Goal: Obtain resource: Download file/media

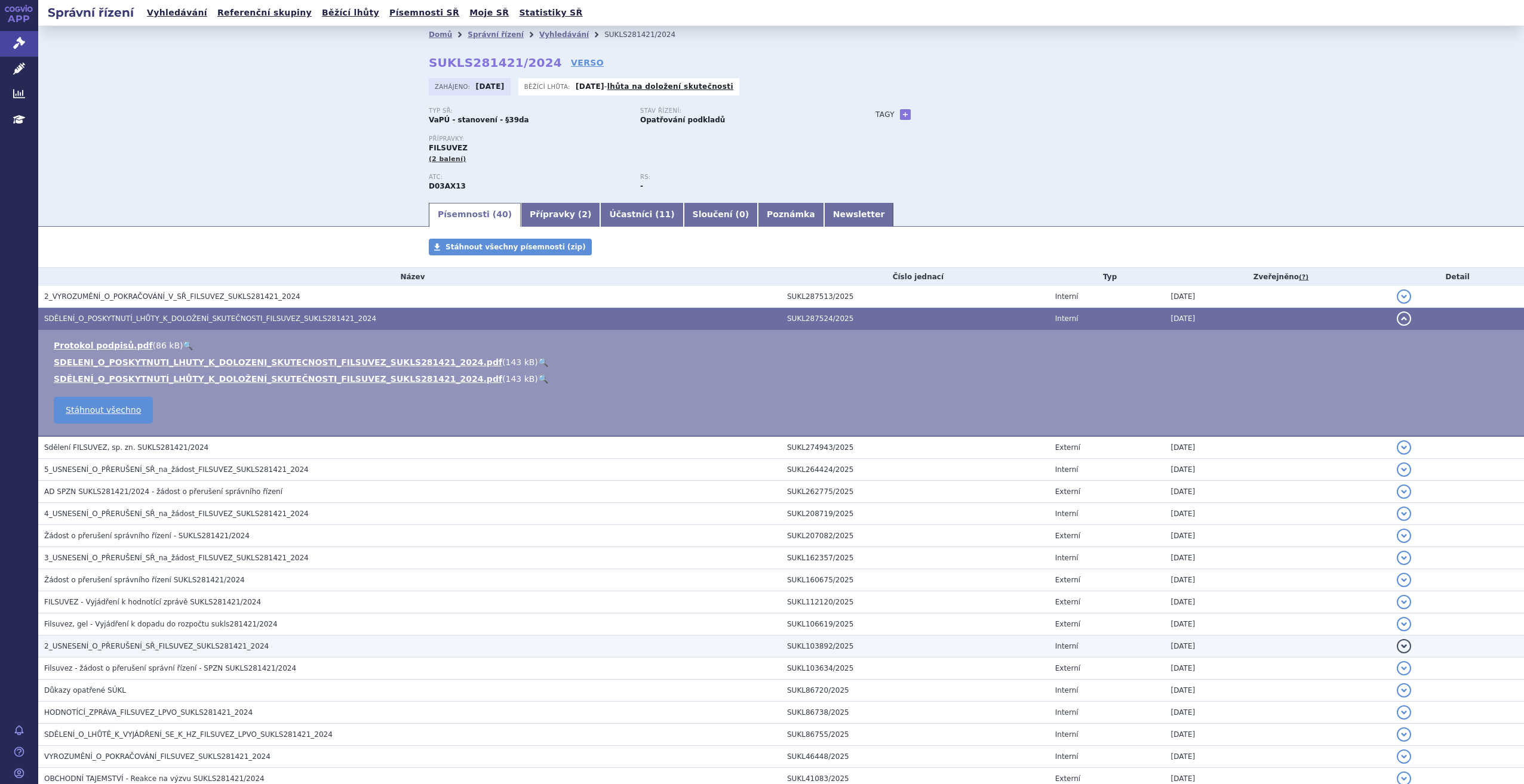
scroll to position [308, 0]
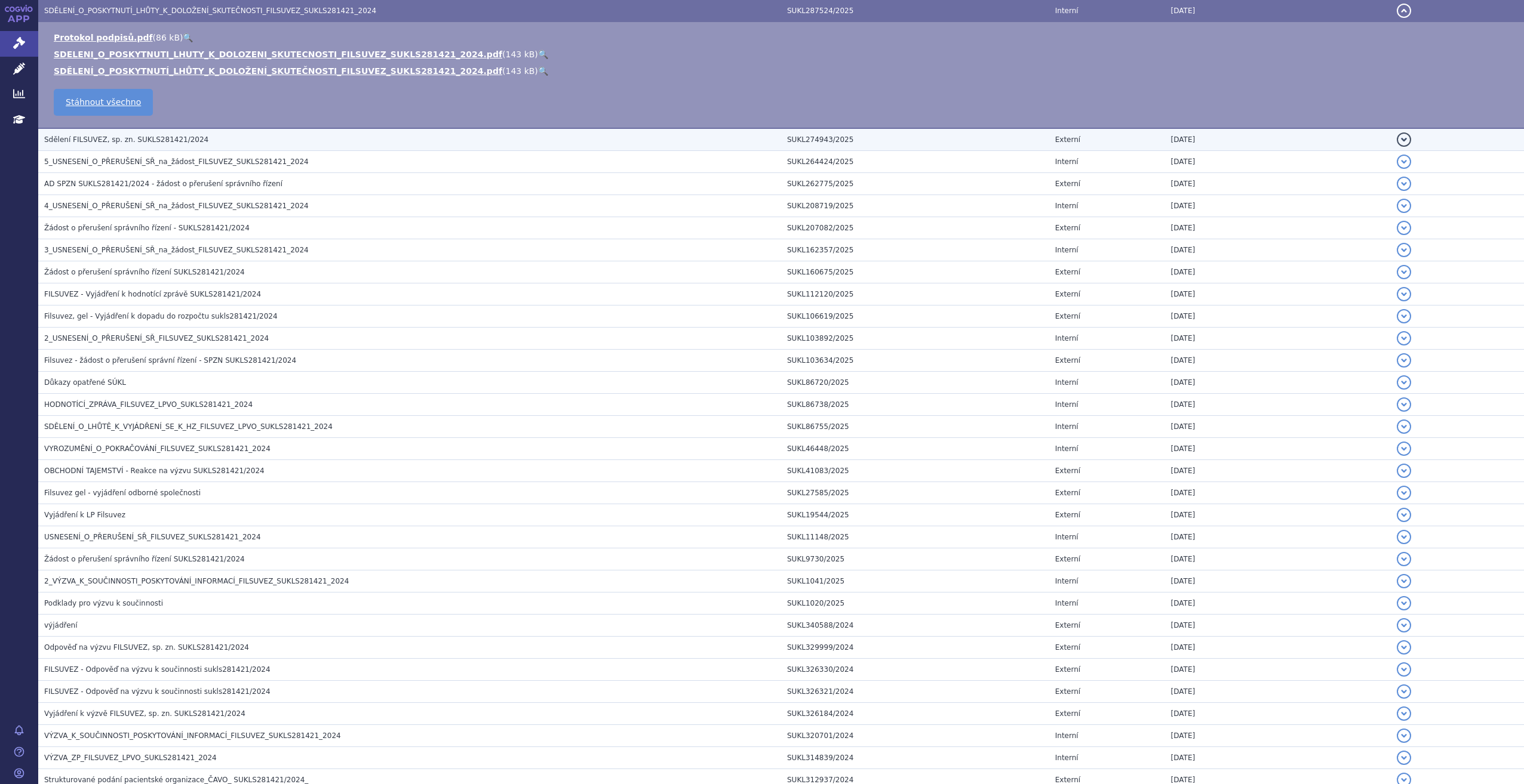
click at [119, 143] on span "Sdělení FILSUVEZ, sp. zn. SUKLS281421/2024" at bounding box center [126, 139] width 164 height 9
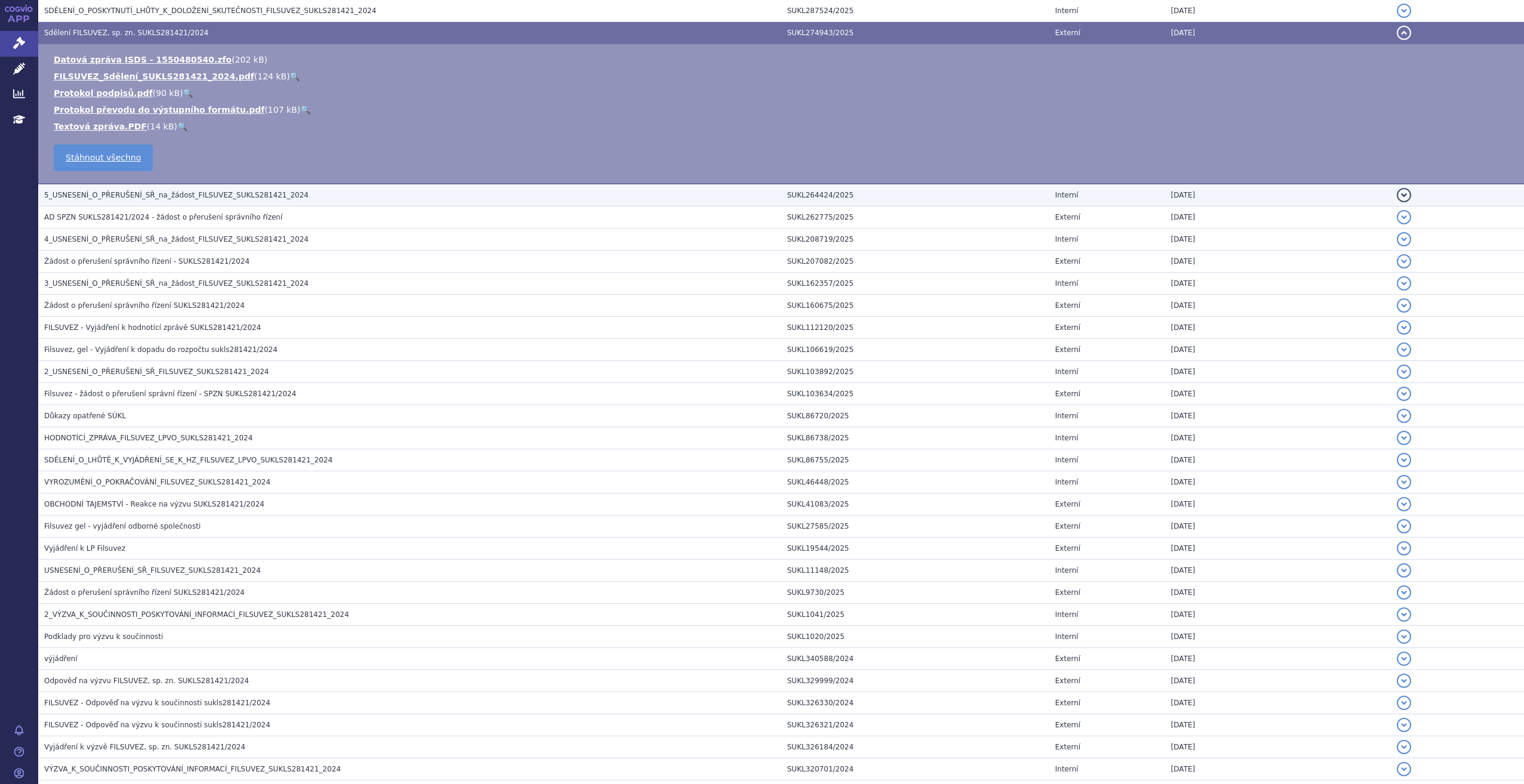
click at [100, 191] on span "5_USNESENÍ_O_PŘERUŠENÍ_SŘ_na_žádost_FILSUVEZ_SUKLS281421_2024" at bounding box center [176, 195] width 264 height 9
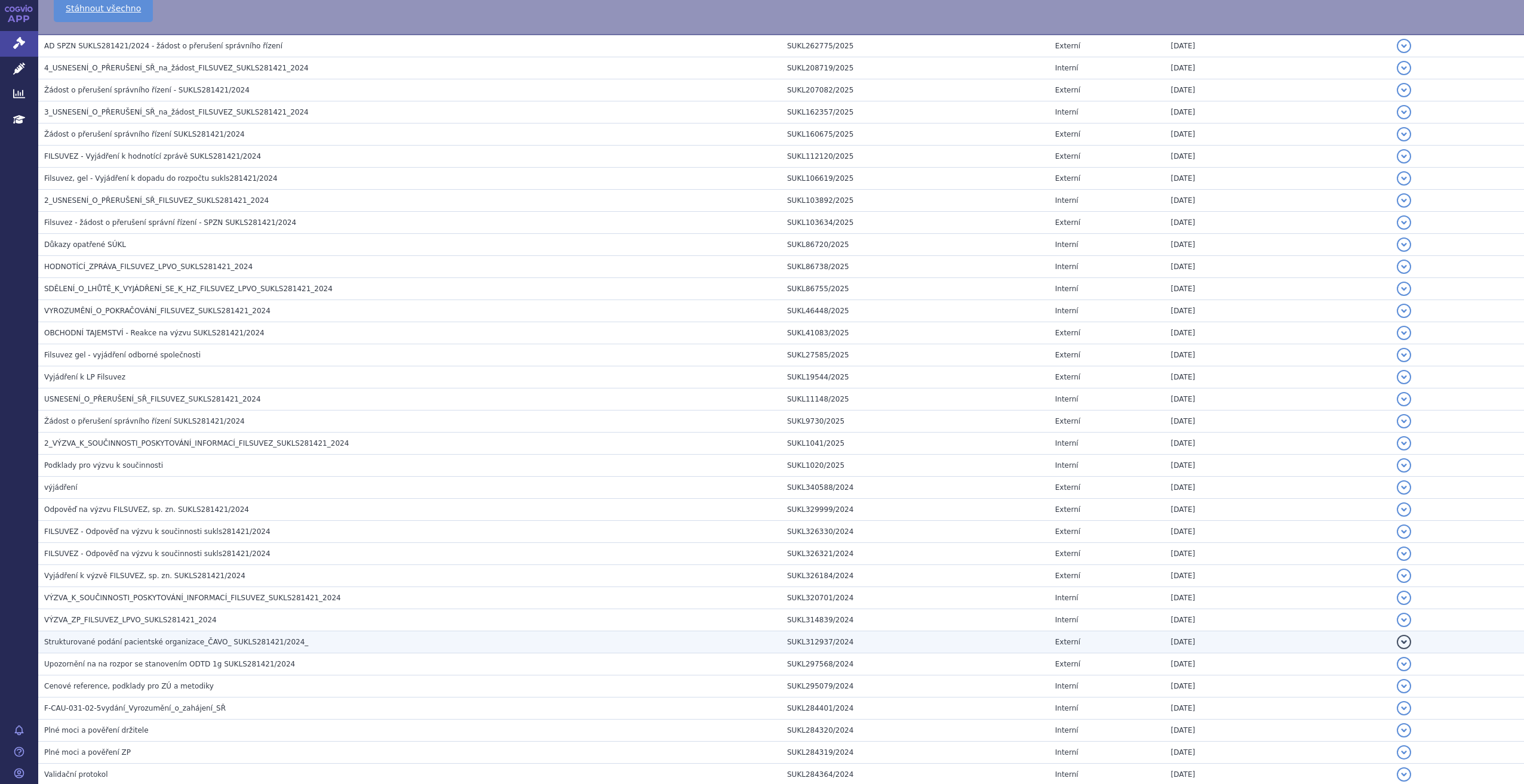
scroll to position [563, 0]
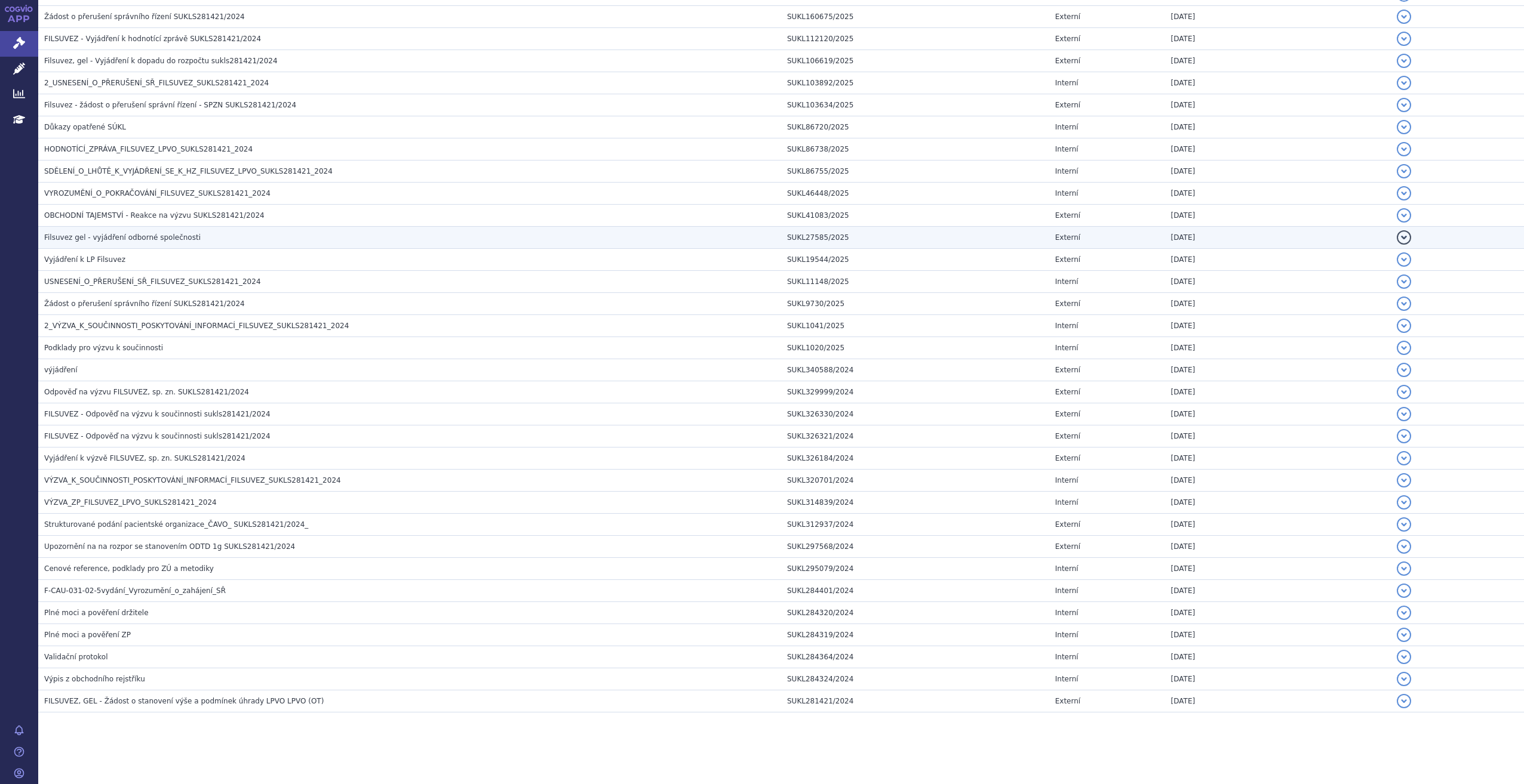
click at [131, 239] on span "Filsuvez gel - vyjádření odborné společnosti" at bounding box center [122, 237] width 157 height 9
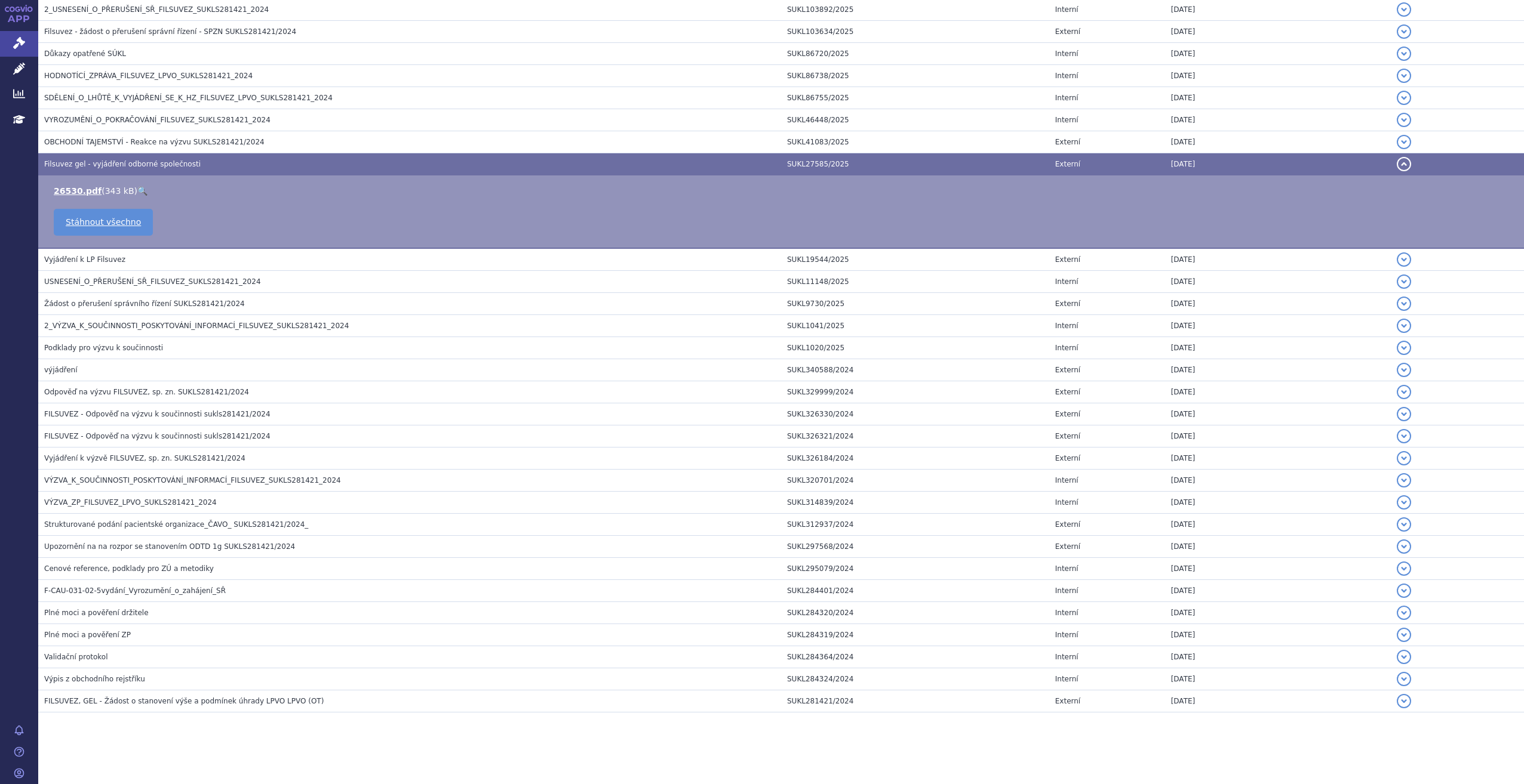
scroll to position [456, 0]
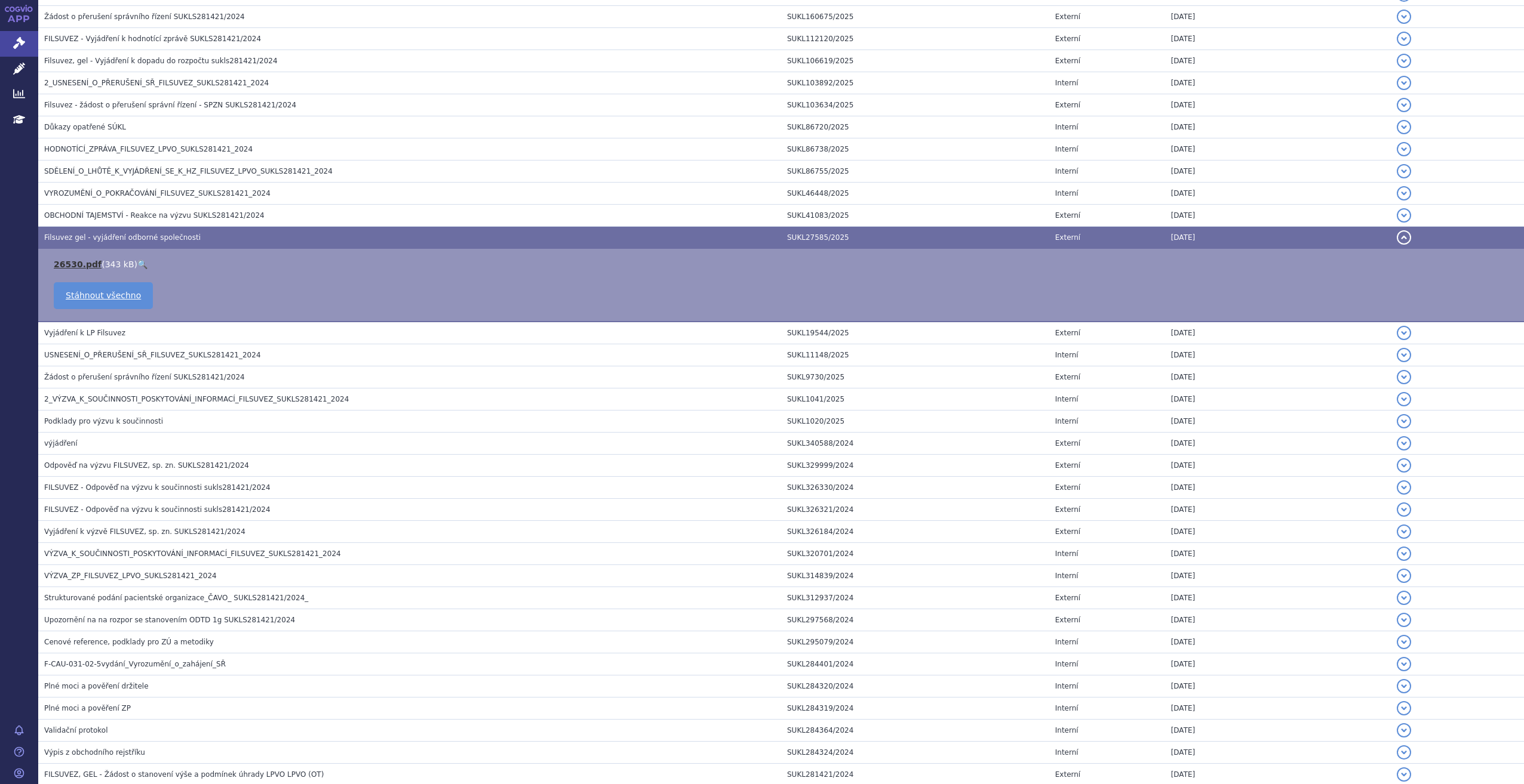
click at [84, 263] on link "26530.pdf" at bounding box center [78, 264] width 48 height 9
click at [81, 289] on link "Stáhnout všechno" at bounding box center [103, 295] width 99 height 27
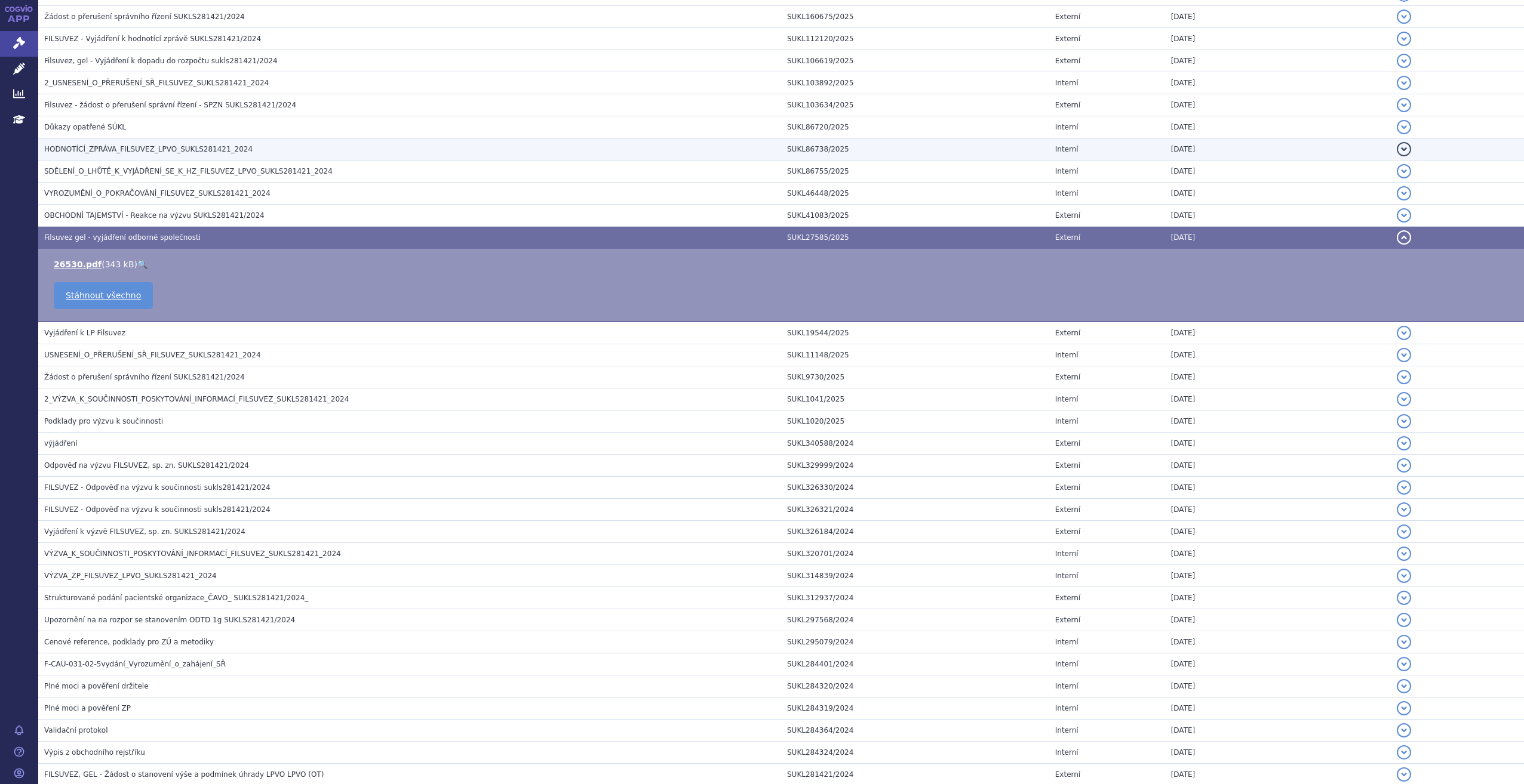
click at [205, 151] on span "HODNOTÍCÍ_ZPRÁVA_FILSUVEZ_LPVO_SUKLS281421_2024" at bounding box center [148, 149] width 209 height 9
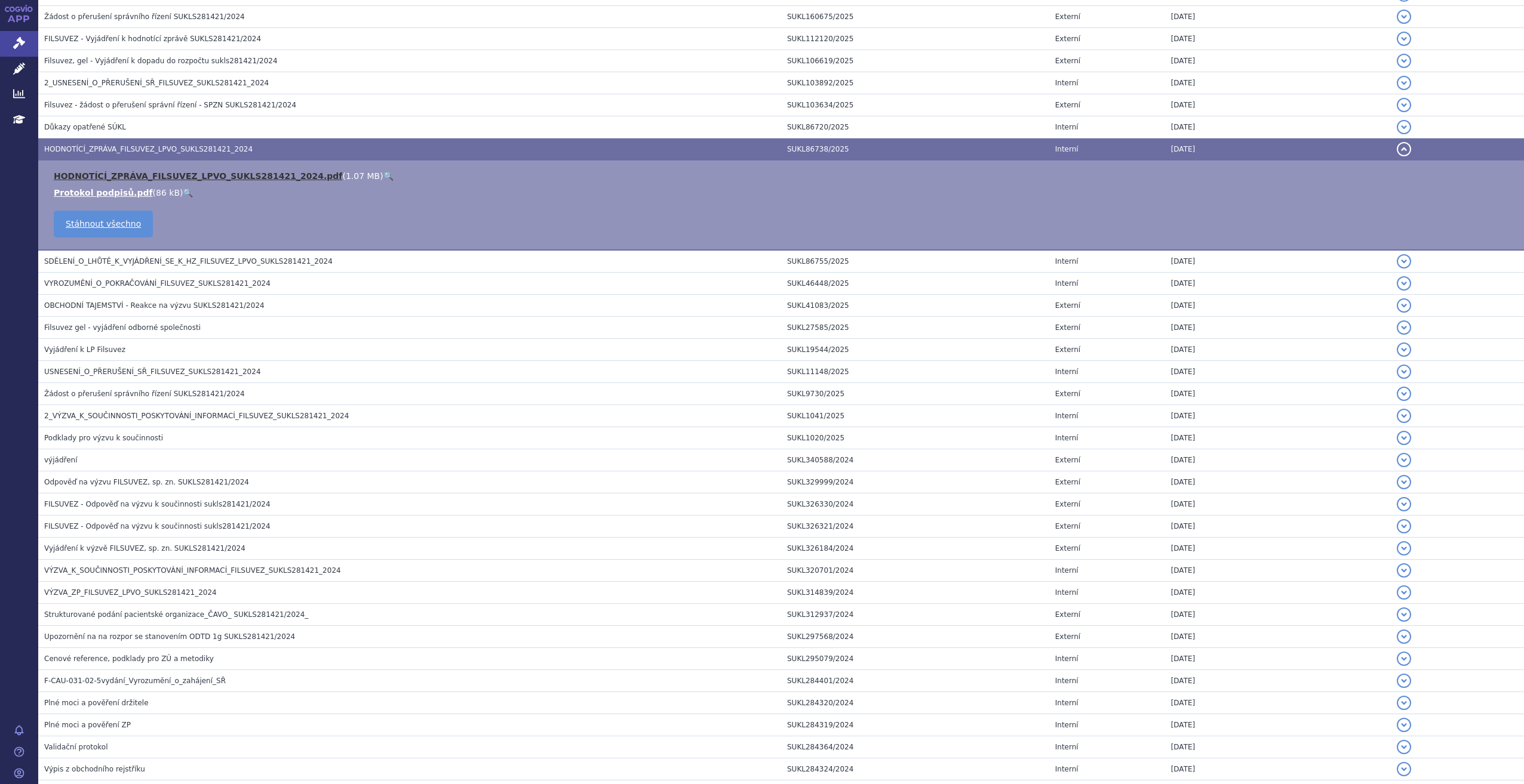
click at [105, 173] on link "HODNOTÍCÍ_ZPRÁVA_FILSUVEZ_LPVO_SUKLS281421_2024.pdf" at bounding box center [198, 176] width 288 height 9
